Goal: Transaction & Acquisition: Purchase product/service

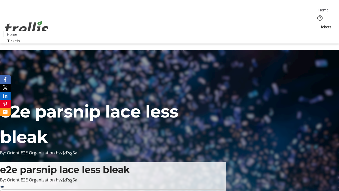
click at [319, 24] on span "Tickets" at bounding box center [325, 27] width 13 height 6
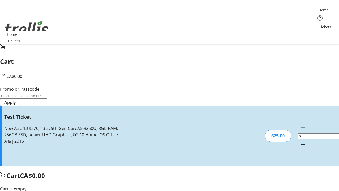
click at [300, 141] on mat-icon "Increment by one" at bounding box center [303, 144] width 6 height 6
type input "1"
